Goal: Task Accomplishment & Management: Use online tool/utility

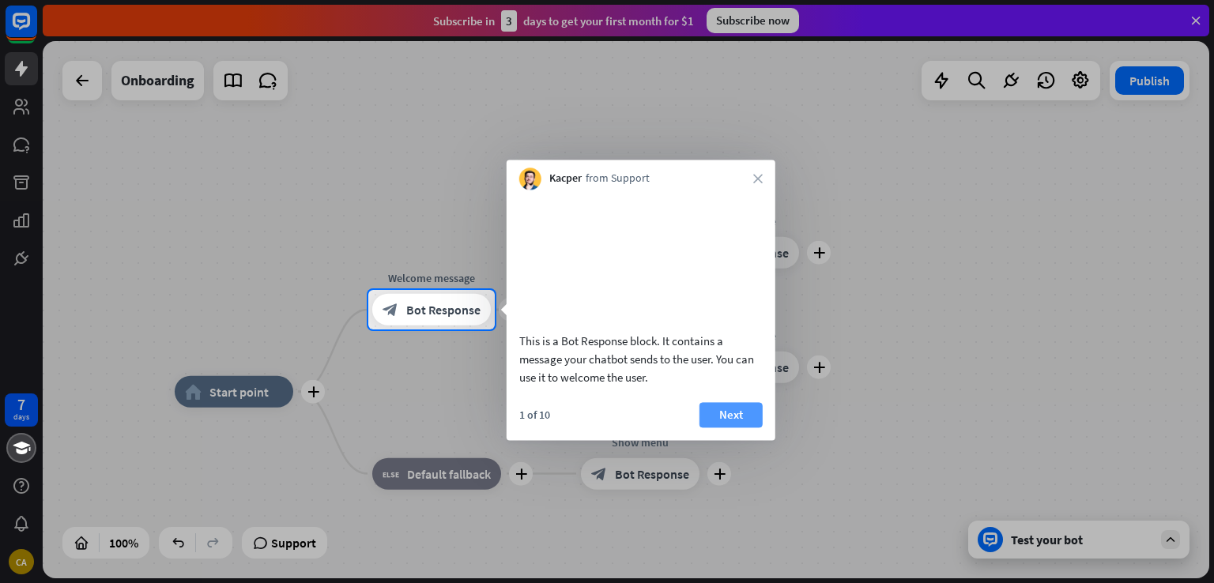
click at [729, 424] on button "Next" at bounding box center [730, 414] width 63 height 25
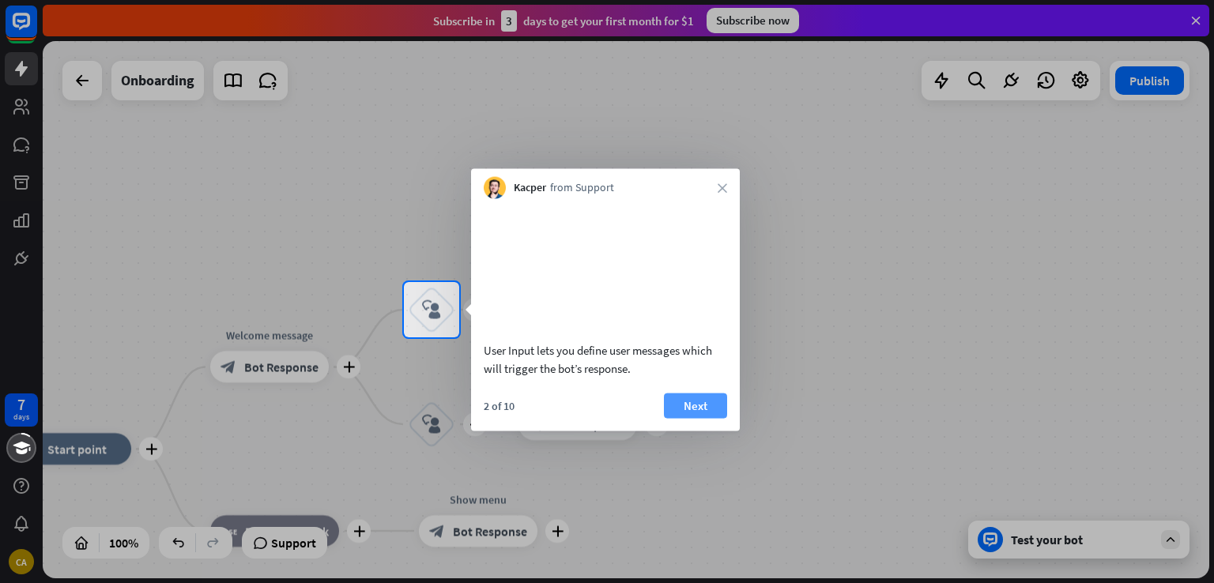
click at [702, 416] on button "Next" at bounding box center [695, 405] width 63 height 25
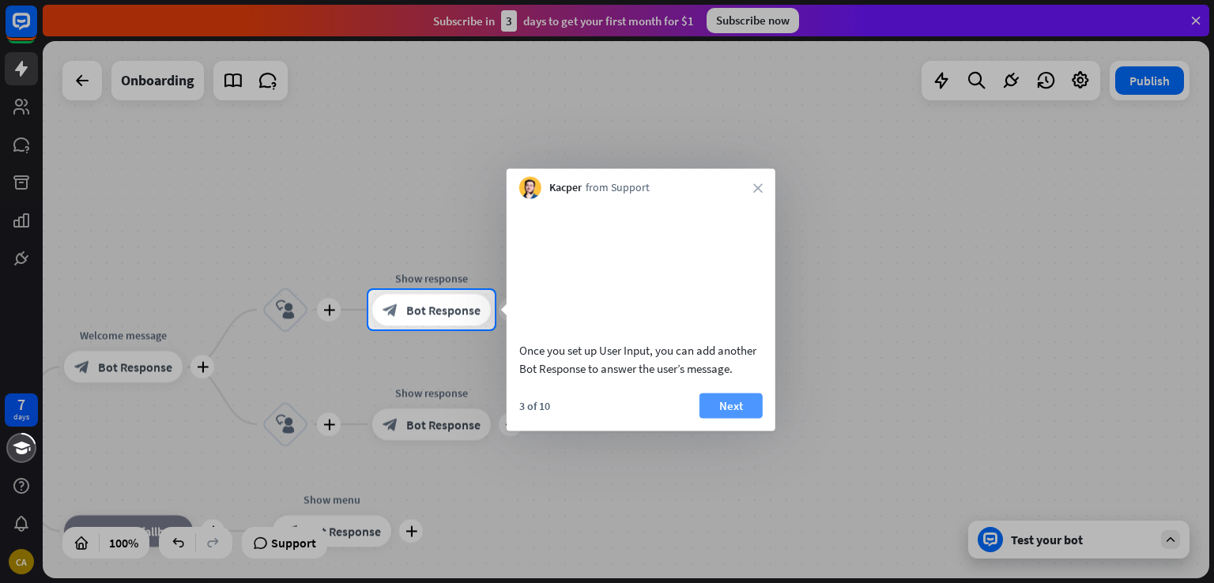
click at [717, 418] on button "Next" at bounding box center [730, 405] width 63 height 25
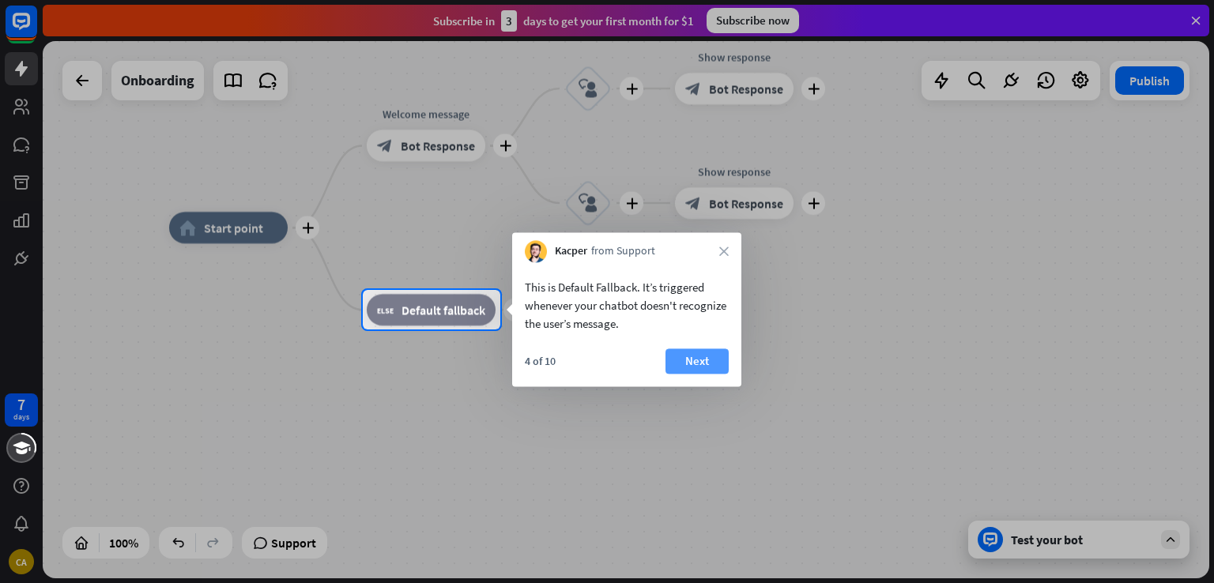
click at [684, 369] on button "Next" at bounding box center [696, 360] width 63 height 25
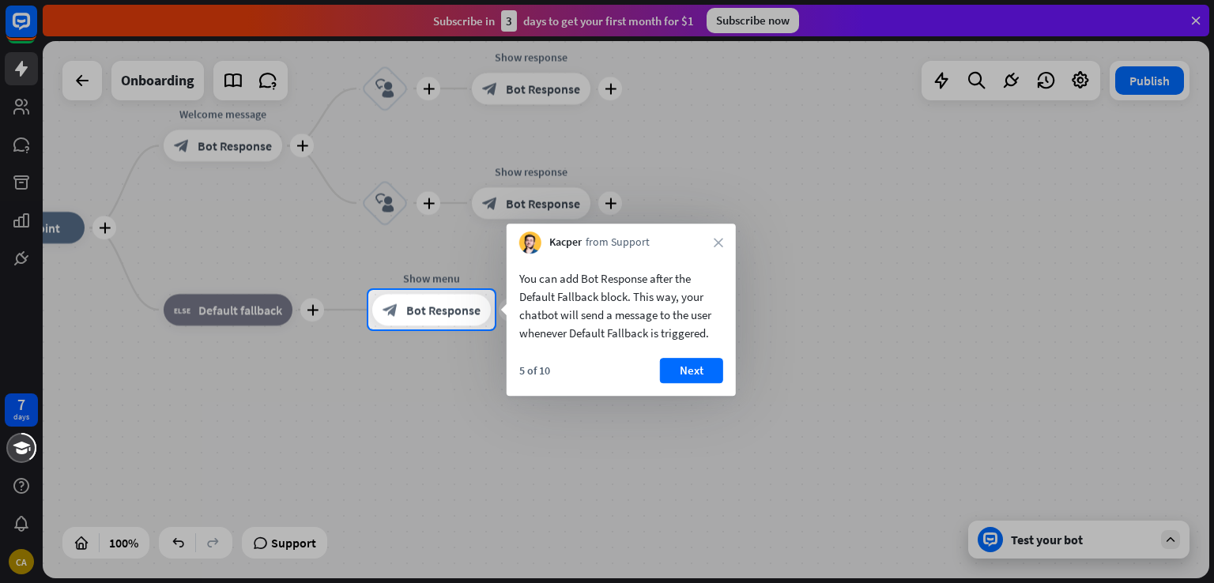
click at [684, 369] on button "Next" at bounding box center [691, 370] width 63 height 25
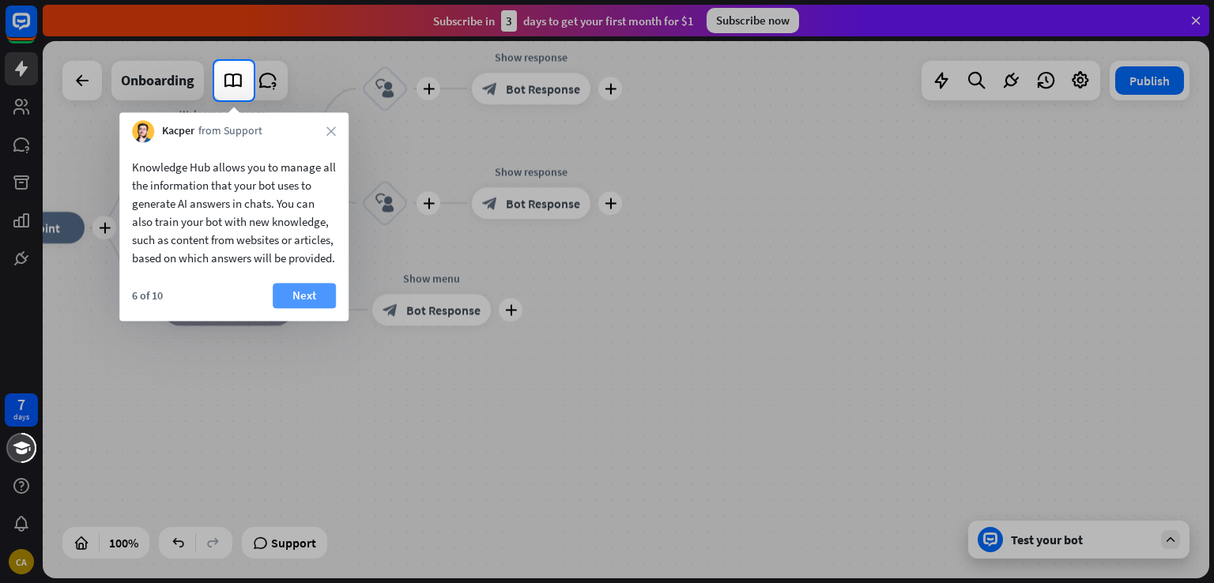
click at [316, 308] on button "Next" at bounding box center [304, 295] width 63 height 25
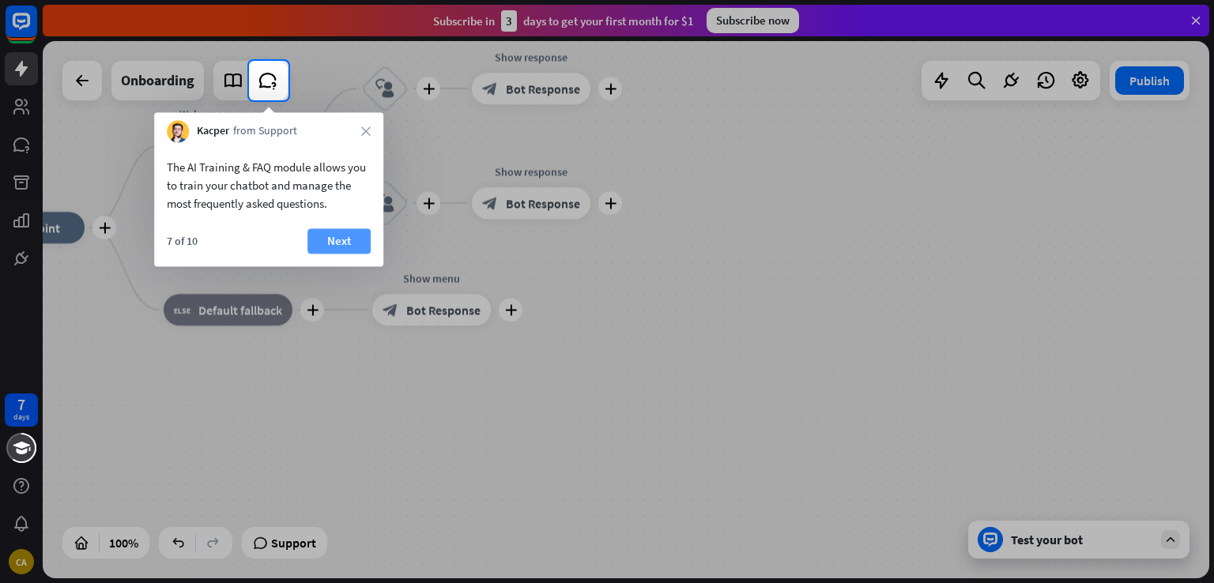
click at [322, 248] on button "Next" at bounding box center [338, 240] width 63 height 25
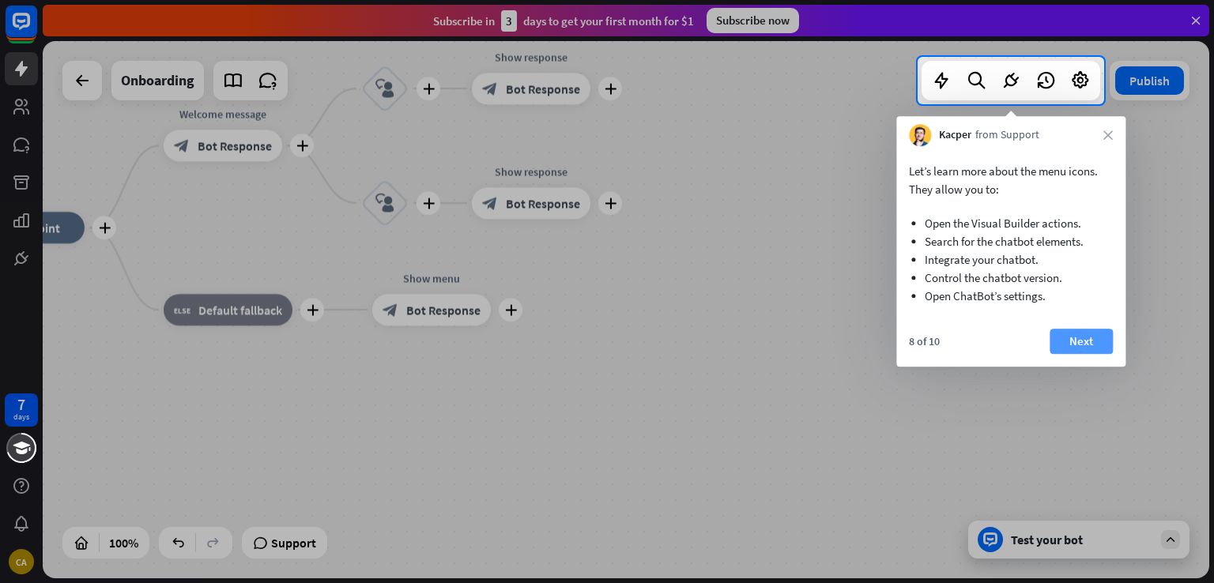
click at [1077, 337] on button "Next" at bounding box center [1080, 341] width 63 height 25
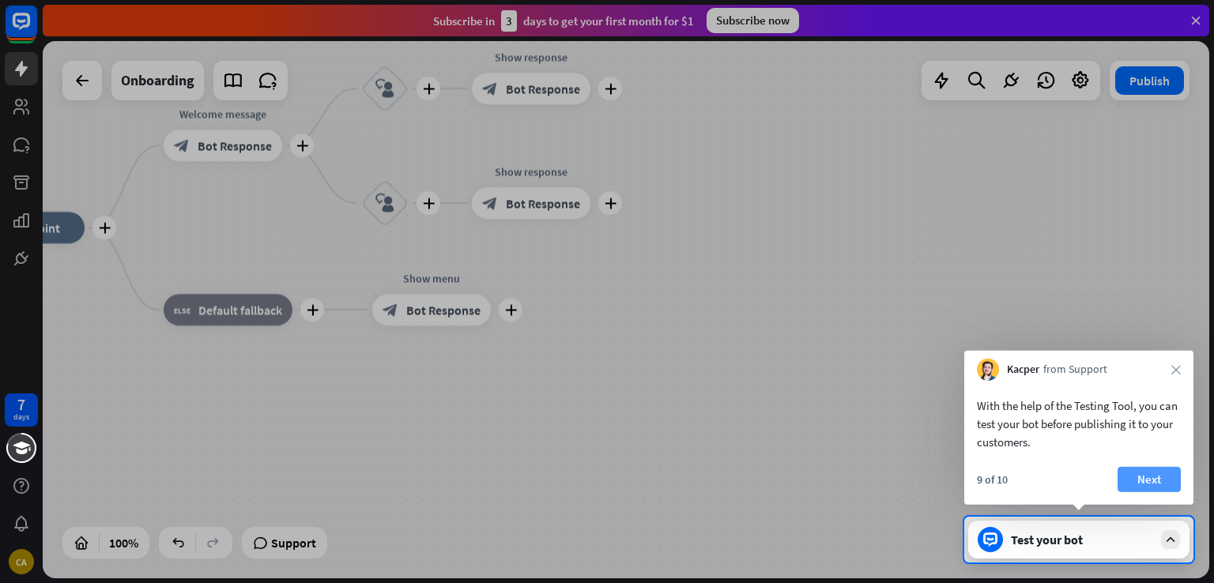
click at [1134, 468] on button "Next" at bounding box center [1148, 479] width 63 height 25
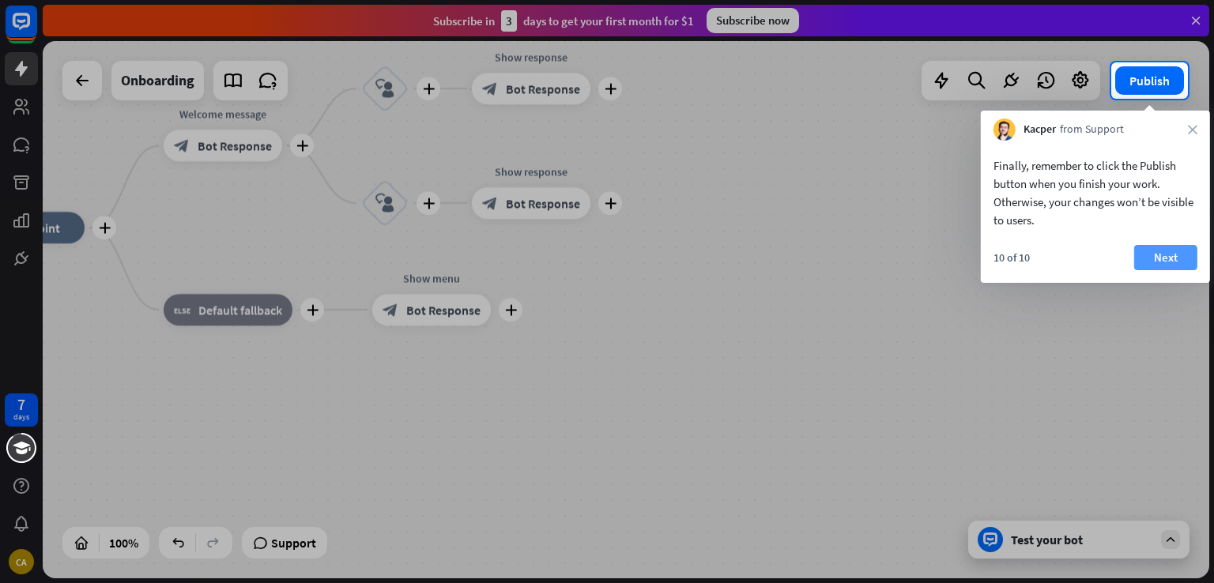
click at [1163, 252] on button "Next" at bounding box center [1165, 257] width 63 height 25
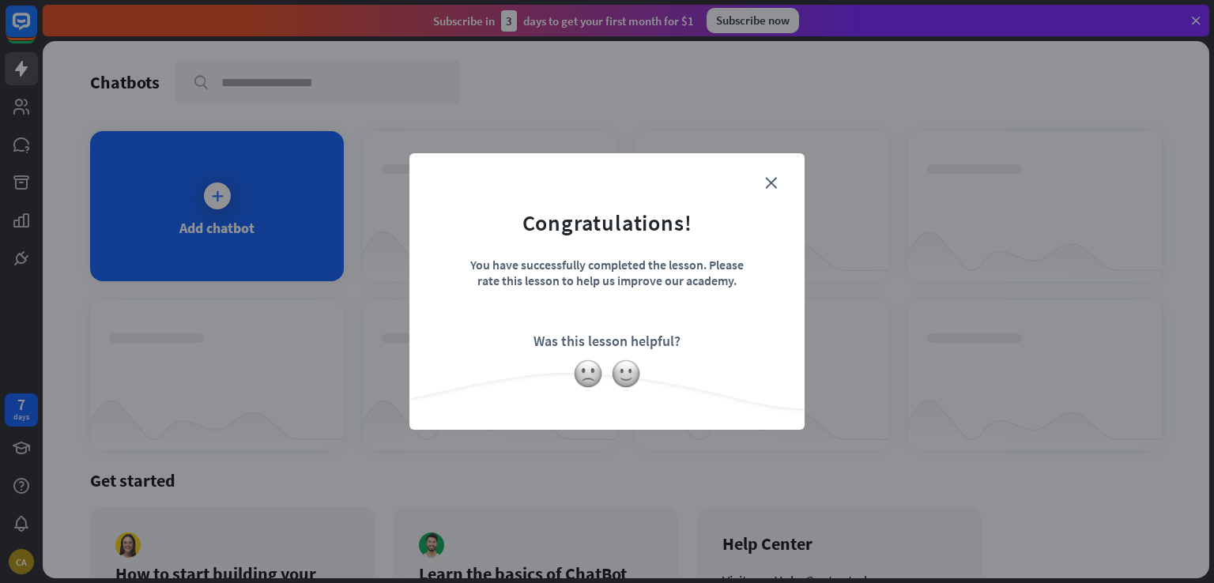
click at [768, 173] on form "Congratulations! You have successfully completed the lesson. Please rate this l…" at bounding box center [607, 267] width 356 height 189
click at [768, 180] on icon "close" at bounding box center [771, 183] width 12 height 12
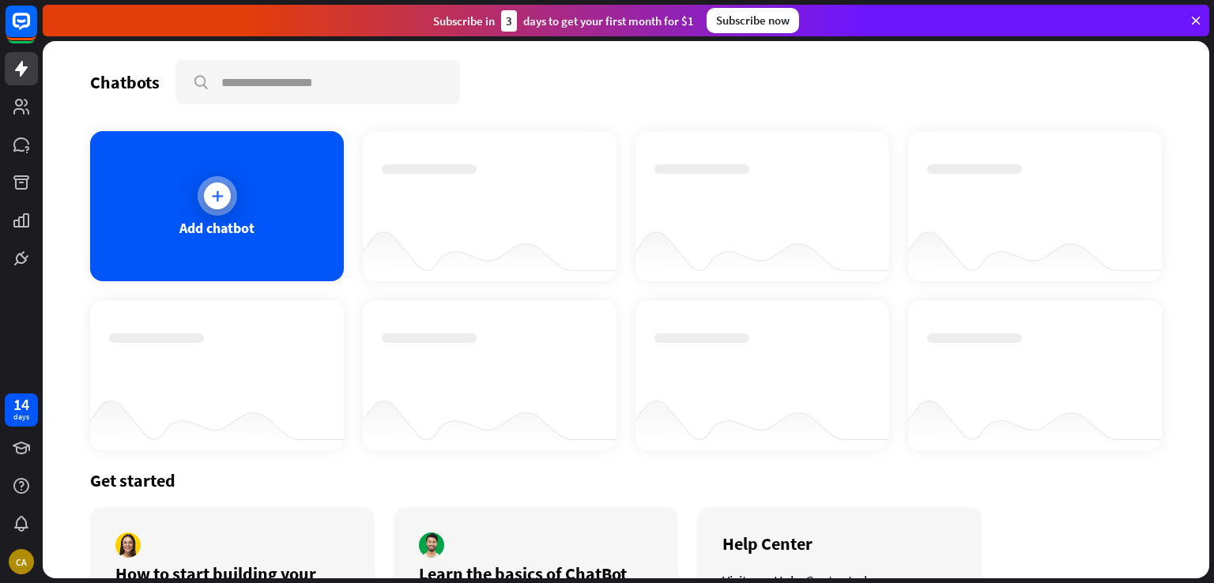
click at [218, 195] on icon at bounding box center [217, 196] width 16 height 16
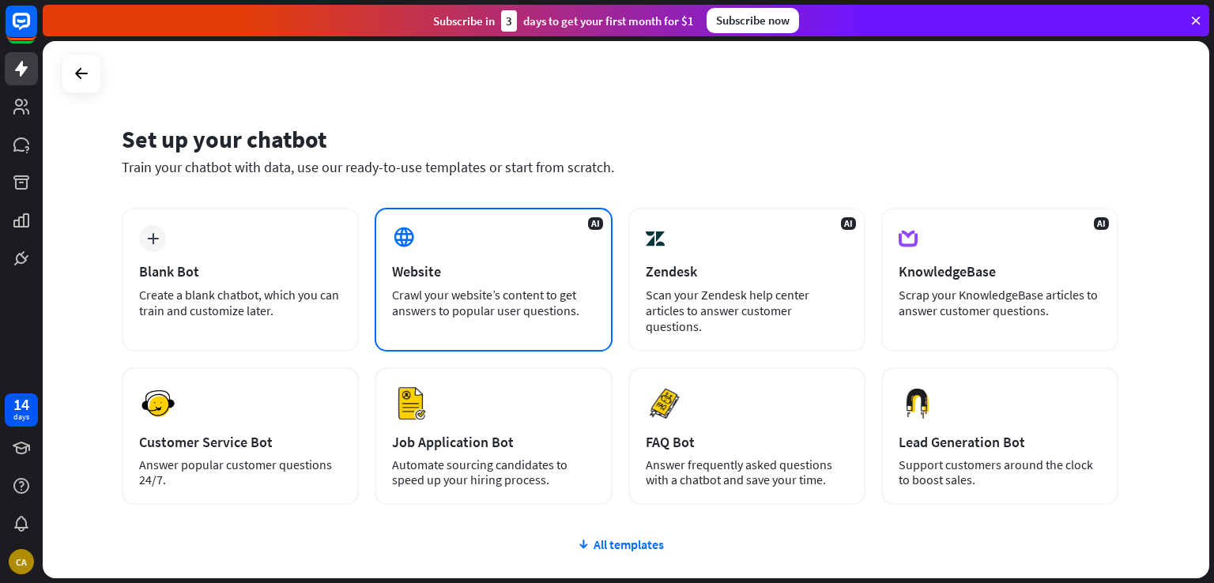
click at [455, 295] on div "Crawl your website’s content to get answers to popular user questions." at bounding box center [493, 303] width 202 height 32
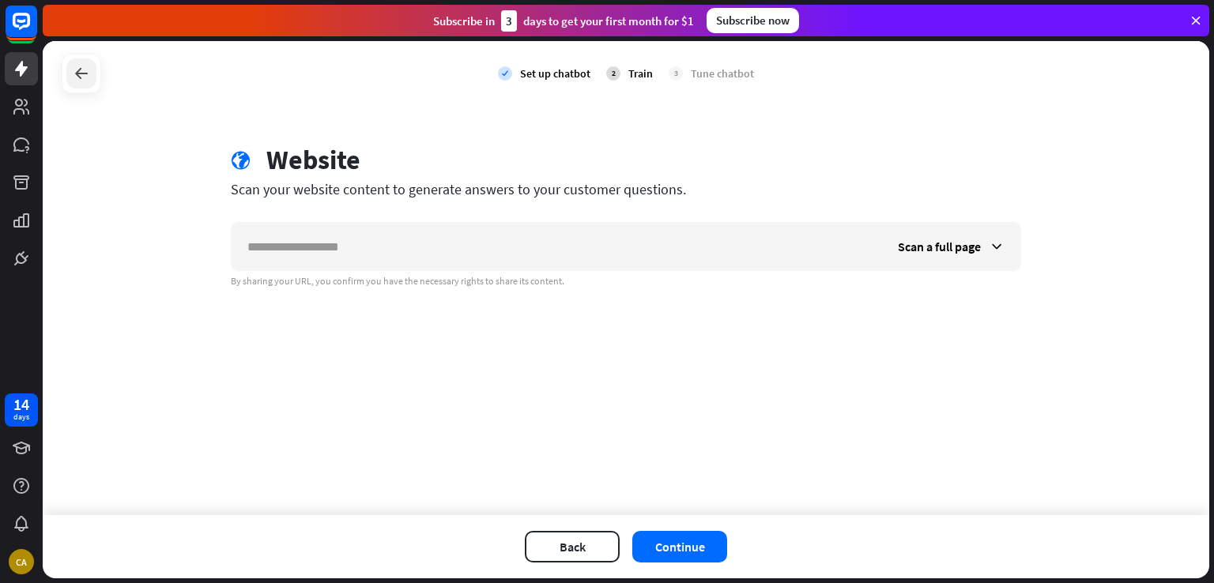
click at [88, 77] on icon at bounding box center [81, 73] width 19 height 19
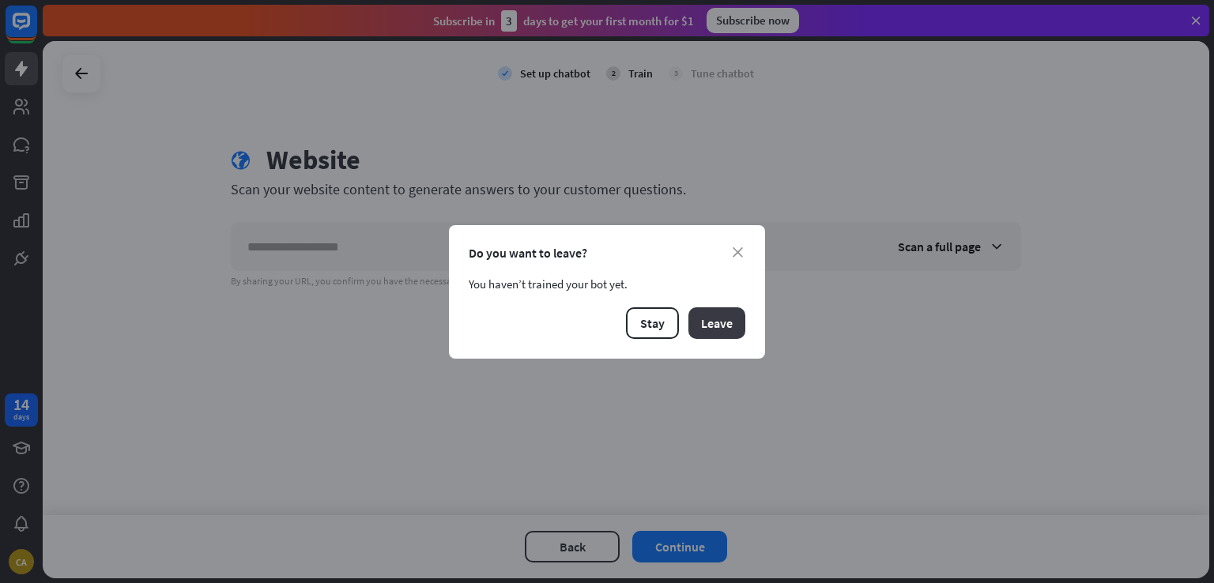
click at [708, 317] on button "Leave" at bounding box center [716, 323] width 57 height 32
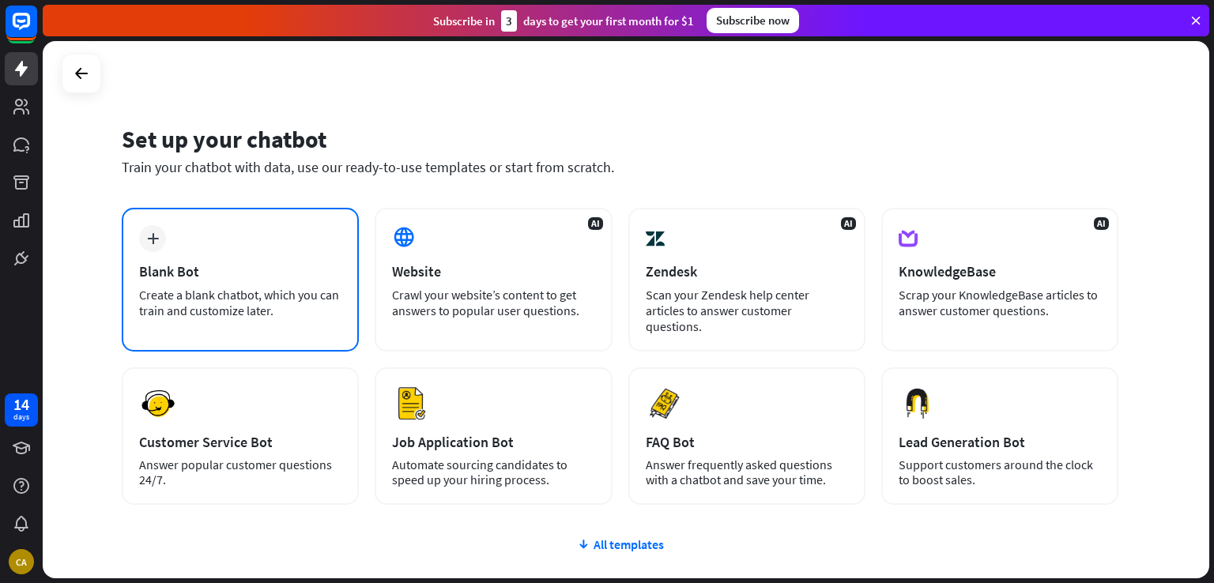
click at [243, 275] on div "Blank Bot" at bounding box center [240, 271] width 202 height 18
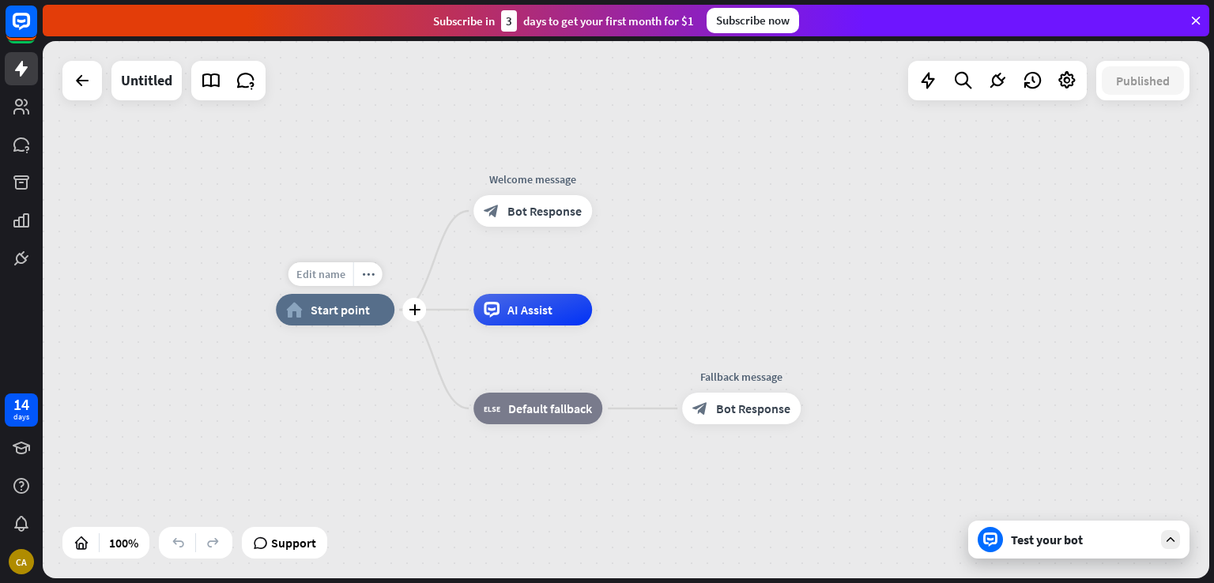
click at [319, 280] on span "Edit name" at bounding box center [320, 274] width 49 height 14
type input "***"
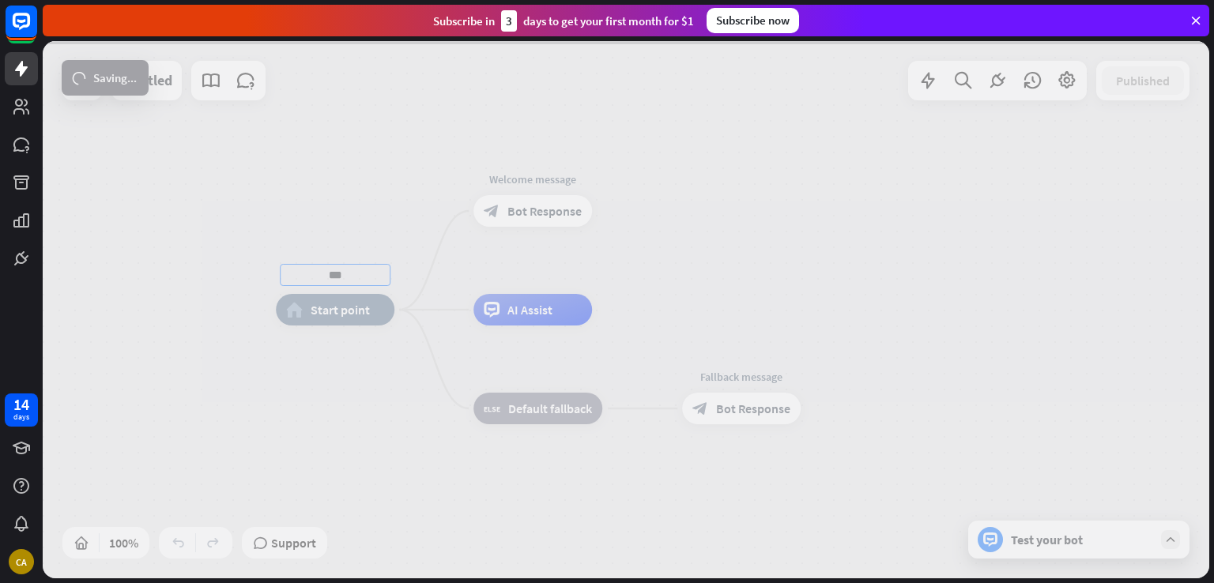
click at [507, 216] on div "*** home_2 Start point Edit name more_horiz Welcome message block_bot_response …" at bounding box center [626, 309] width 1166 height 537
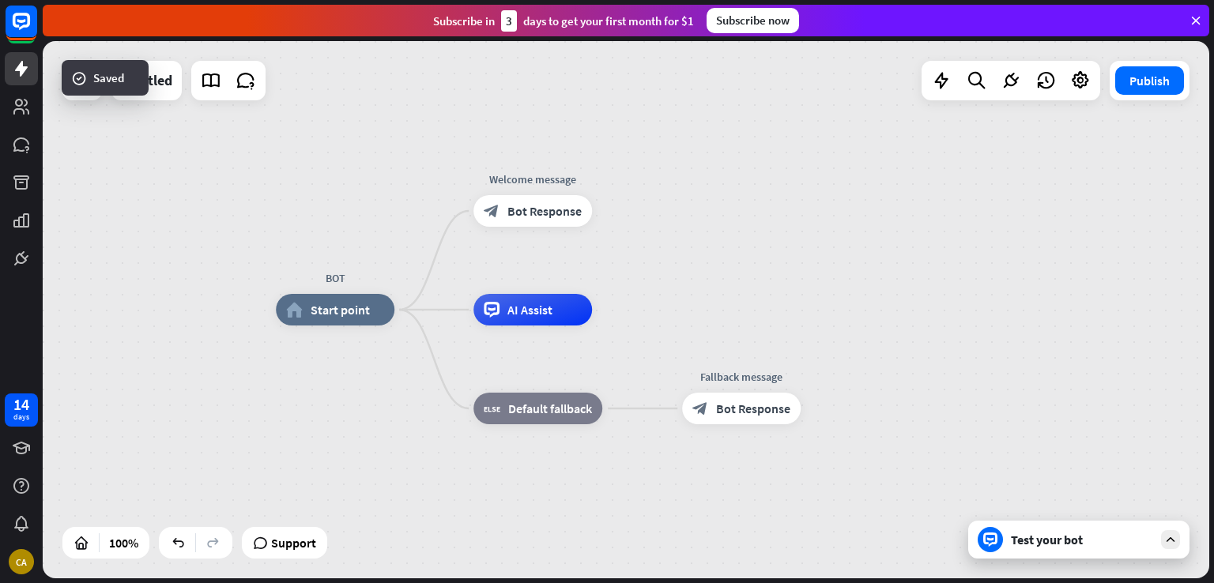
click at [532, 182] on div "Welcome message" at bounding box center [532, 179] width 142 height 16
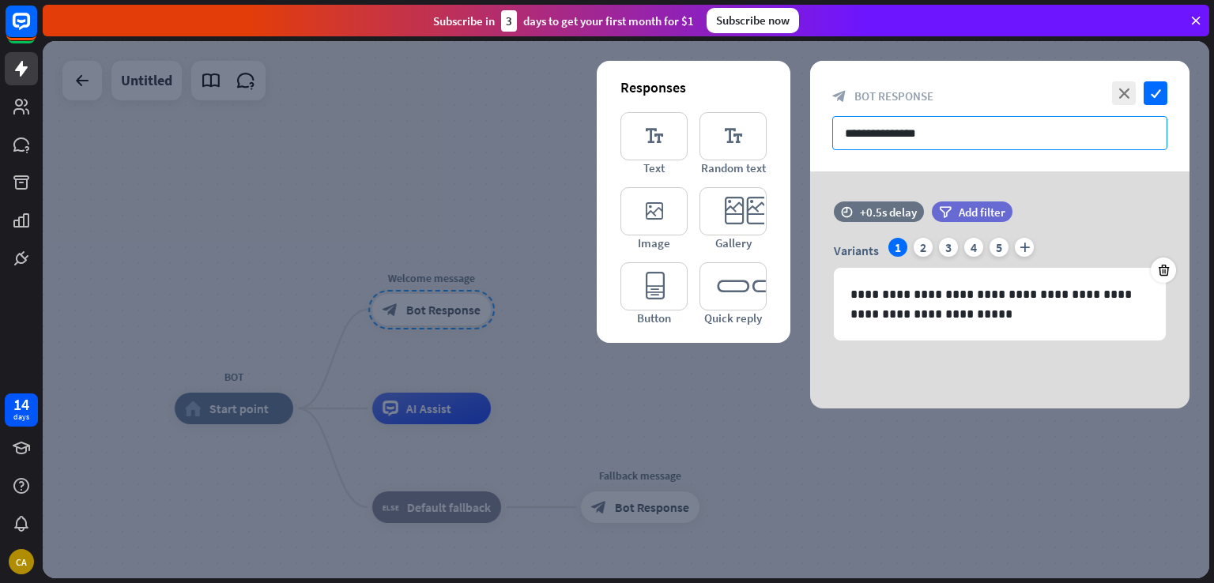
drag, startPoint x: 959, startPoint y: 141, endPoint x: 779, endPoint y: 121, distance: 181.2
click at [810, 121] on div "**********" at bounding box center [999, 235] width 379 height 348
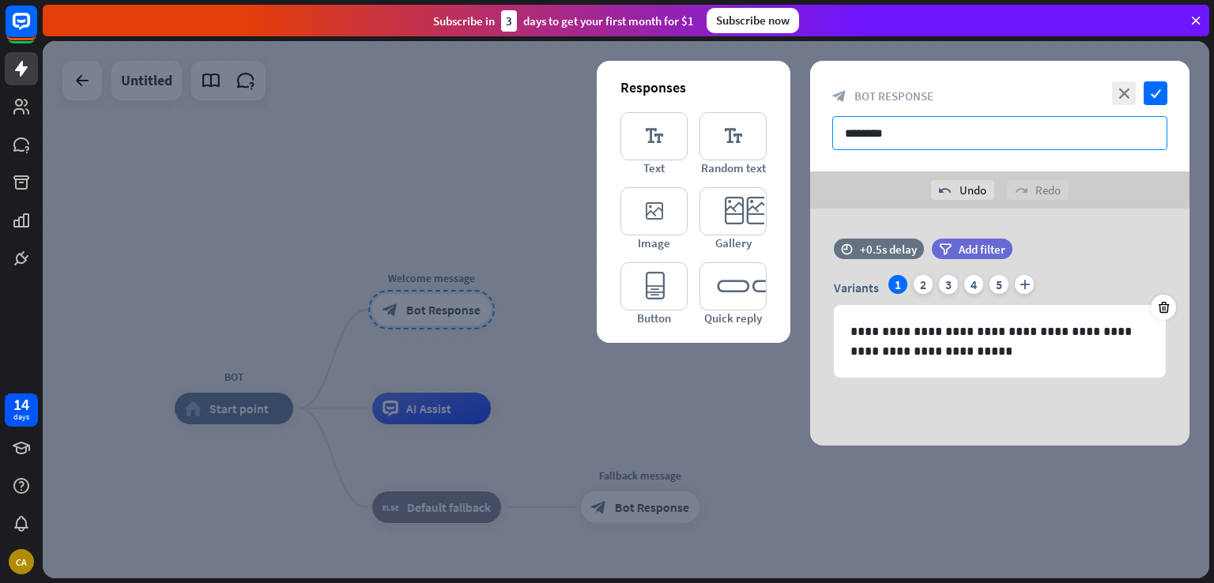
type input "*******"
